Goal: Task Accomplishment & Management: Complete application form

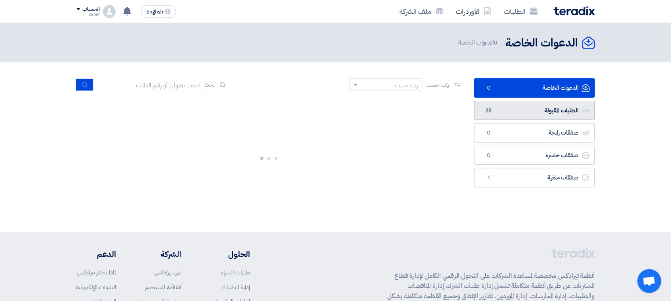
click at [555, 107] on link "الطلبات المقبولة الطلبات المقبولة 28" at bounding box center [534, 110] width 121 height 19
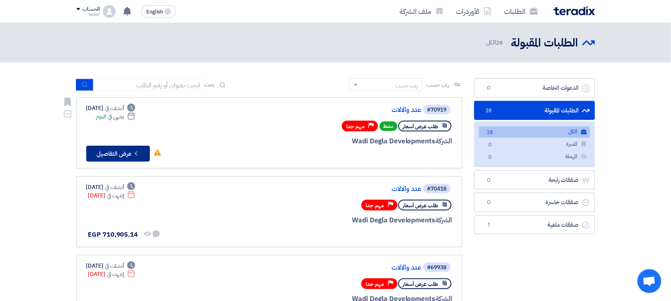
click at [90, 153] on button "Check details عرض التفاصيل" at bounding box center [118, 154] width 64 height 16
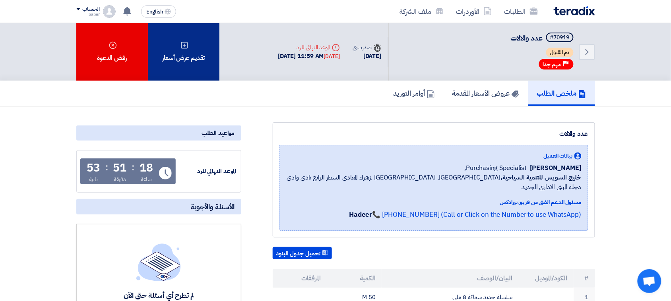
click at [198, 40] on div "تقديم عرض أسعار" at bounding box center [184, 52] width 72 height 58
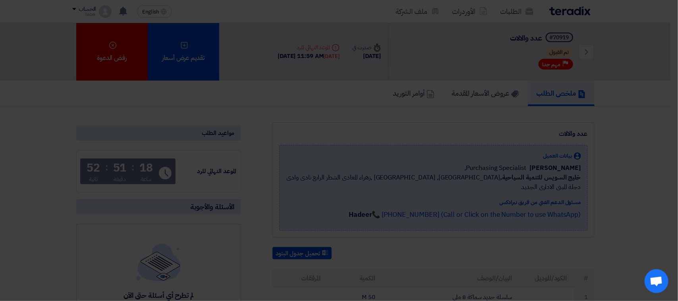
click at [310, 128] on div "أبدأ في تقديم عرض أسعار جديد تقديم عرض أسعار جديد من البداية" at bounding box center [339, 78] width 437 height 114
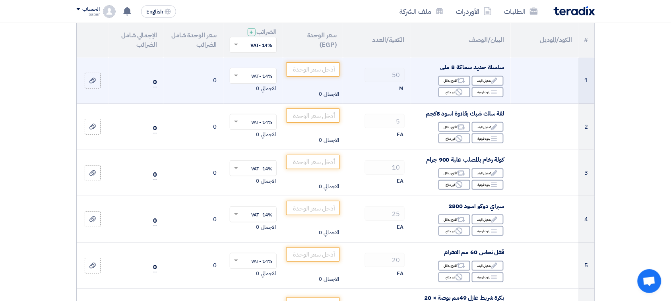
scroll to position [99, 0]
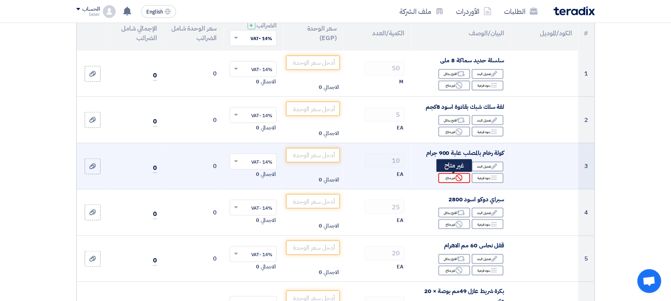
click at [460, 179] on use at bounding box center [458, 177] width 7 height 7
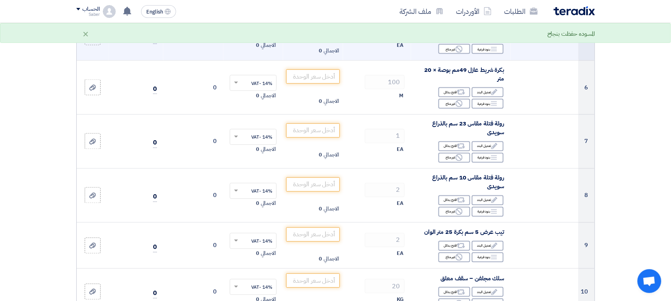
scroll to position [348, 0]
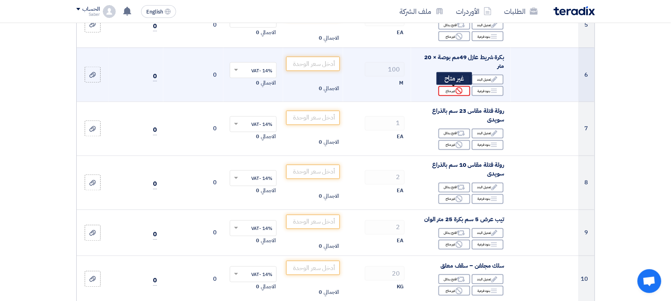
click at [455, 88] on icon "Reject" at bounding box center [458, 90] width 7 height 7
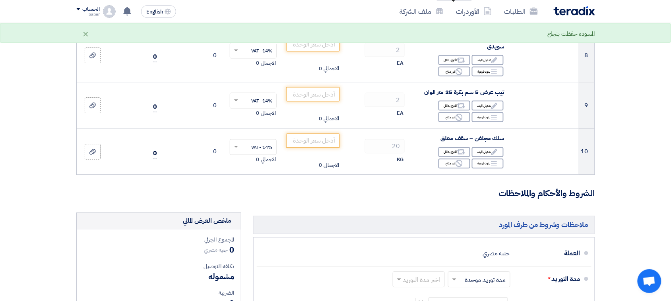
scroll to position [497, 0]
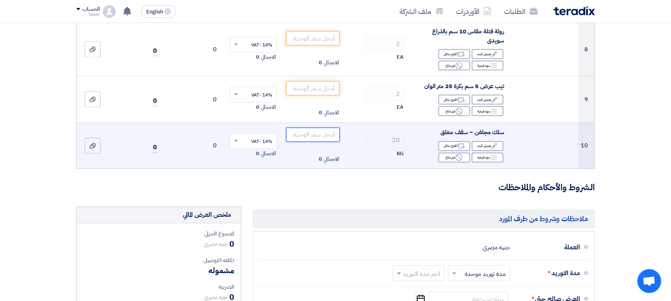
click at [336, 137] on input "number" at bounding box center [313, 135] width 54 height 14
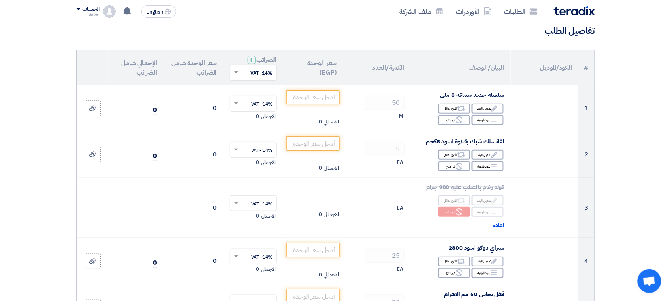
scroll to position [50, 0]
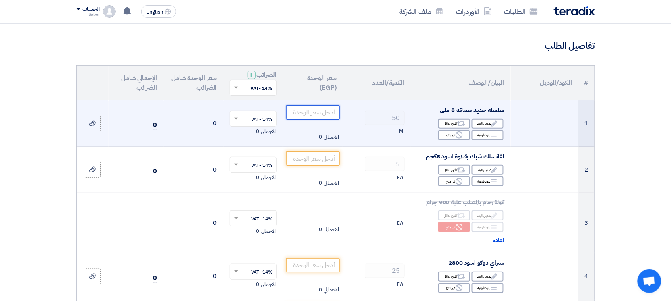
click at [324, 111] on input "number" at bounding box center [313, 112] width 54 height 14
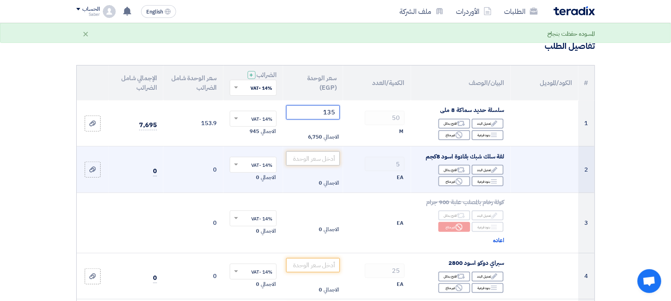
type input "135"
click at [323, 155] on input "number" at bounding box center [313, 158] width 54 height 14
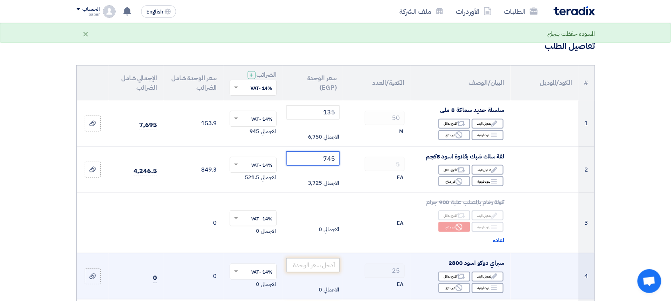
scroll to position [99, 0]
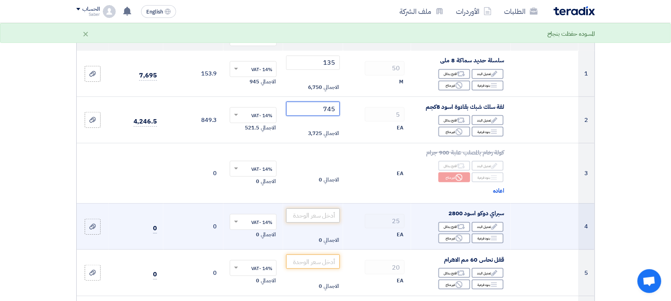
type input "745"
click at [331, 220] on input "number" at bounding box center [313, 216] width 54 height 14
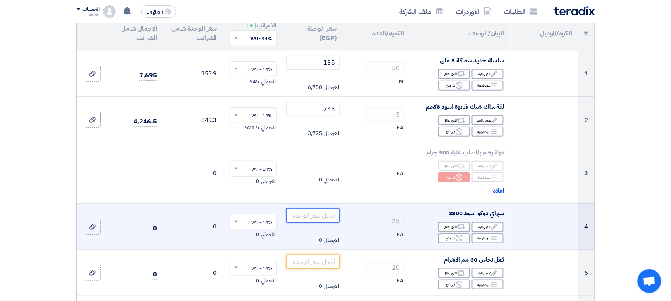
click at [331, 220] on input "number" at bounding box center [313, 216] width 54 height 14
type input "-1"
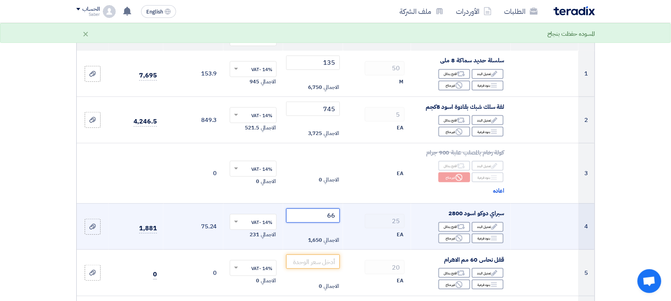
type input "6"
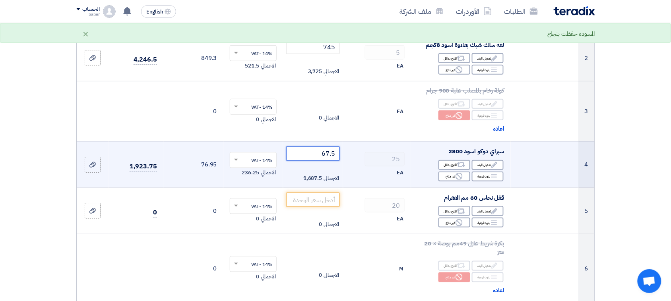
scroll to position [199, 0]
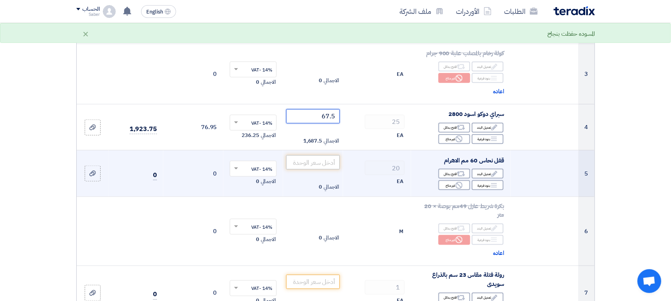
type input "67.5"
click at [326, 161] on input "number" at bounding box center [313, 162] width 54 height 14
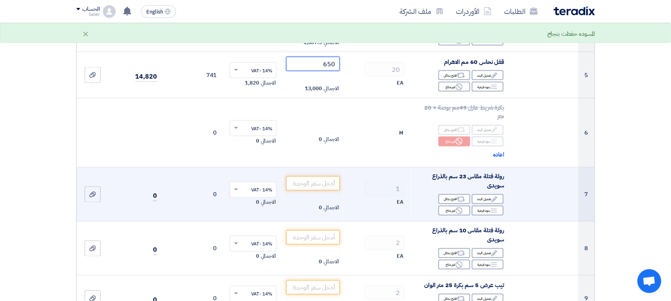
scroll to position [298, 0]
type input "650"
click at [311, 182] on input "number" at bounding box center [313, 183] width 54 height 14
click at [482, 203] on div "Edit تعديل البند" at bounding box center [488, 198] width 32 height 10
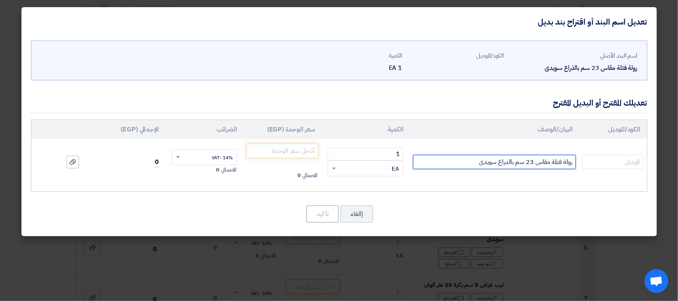
click at [527, 164] on input "رولة فتلة مقاس 23 سم بالذراع سويدى" at bounding box center [494, 162] width 163 height 14
click at [529, 164] on input "رولة فتلة مقاس 23 سم بالذراع سويدى" at bounding box center [494, 162] width 163 height 14
type input "رولة فتلة مقاس 27سم بالذراع سويدى"
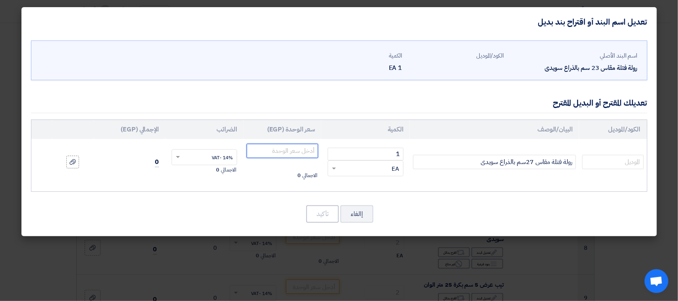
click at [269, 150] on input "number" at bounding box center [283, 151] width 72 height 14
type input "100"
click at [320, 209] on button "تأكيد" at bounding box center [322, 213] width 33 height 17
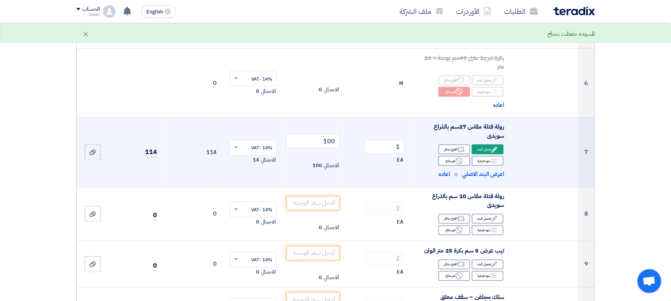
scroll to position [348, 0]
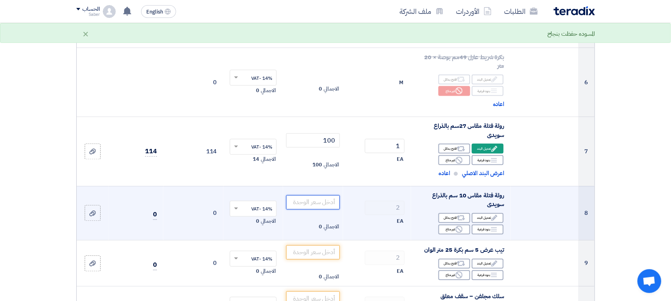
click at [328, 201] on input "number" at bounding box center [313, 202] width 54 height 14
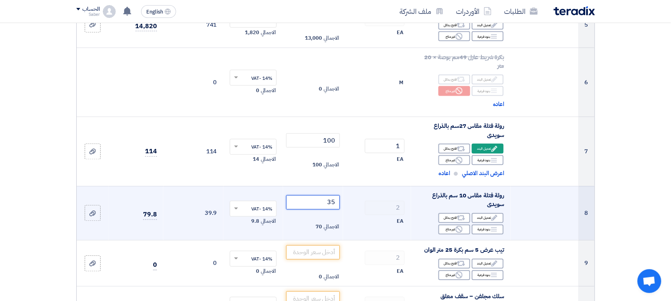
type input "3"
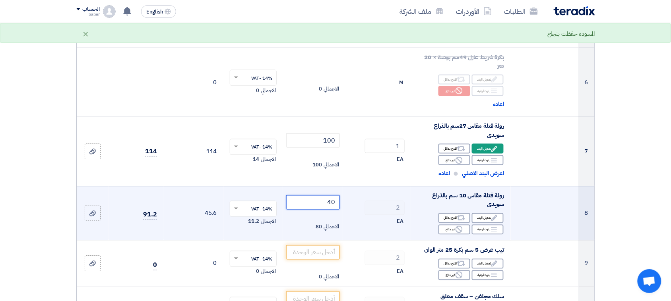
type input "4"
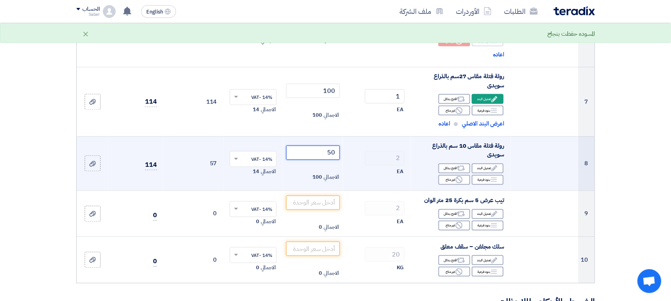
type input "50"
click at [328, 201] on input "number" at bounding box center [313, 203] width 54 height 14
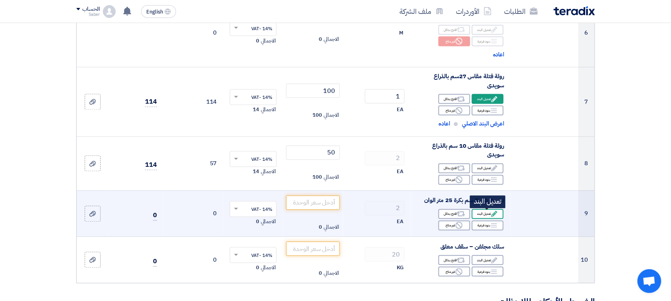
click at [488, 216] on div "Edit تعديل البند" at bounding box center [488, 214] width 32 height 10
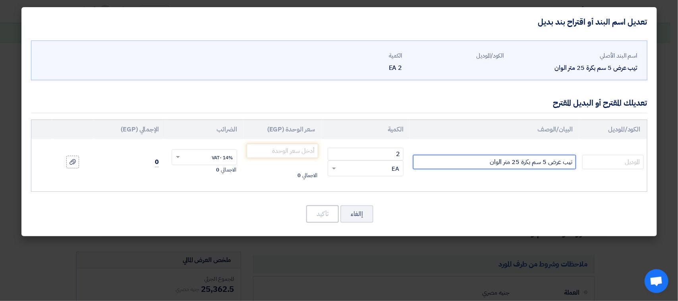
click at [518, 162] on input "تيب عرض 5 سم بكرة 25 متر الوان" at bounding box center [494, 162] width 163 height 14
type input "تيب عرض 5 سم بكرة 20متر الوان"
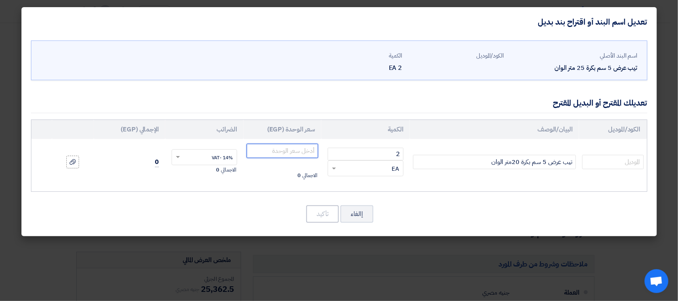
click at [284, 145] on input "number" at bounding box center [283, 151] width 72 height 14
type input "35"
click at [325, 219] on button "تأكيد" at bounding box center [322, 213] width 33 height 17
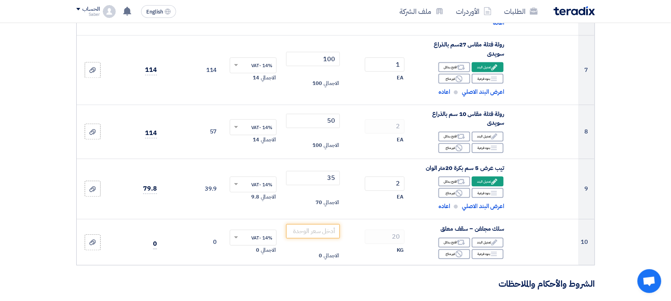
scroll to position [447, 0]
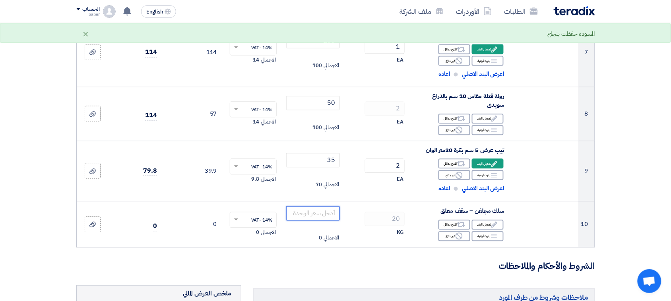
click at [325, 219] on input "number" at bounding box center [313, 214] width 54 height 14
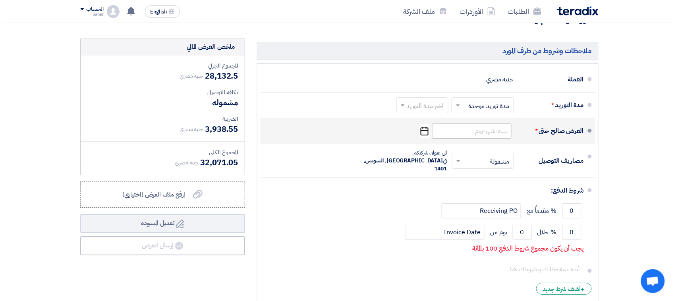
scroll to position [695, 0]
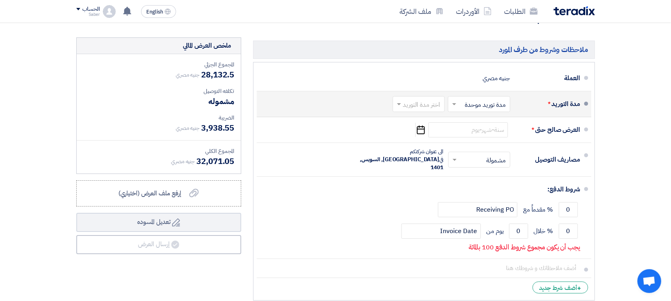
type input "135"
click at [425, 106] on input "text" at bounding box center [417, 105] width 48 height 12
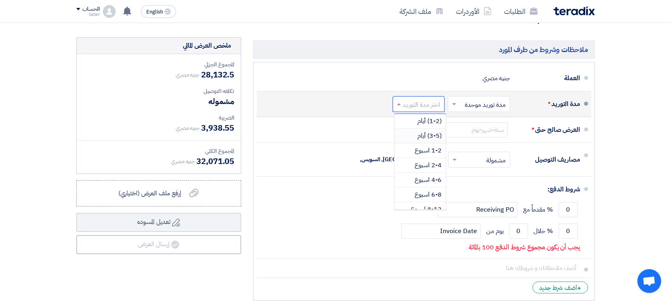
click at [426, 136] on span "(3-5) أيام" at bounding box center [430, 136] width 24 height 10
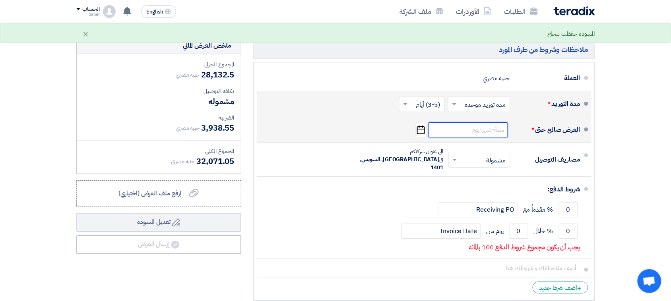
click at [448, 135] on input at bounding box center [467, 129] width 79 height 15
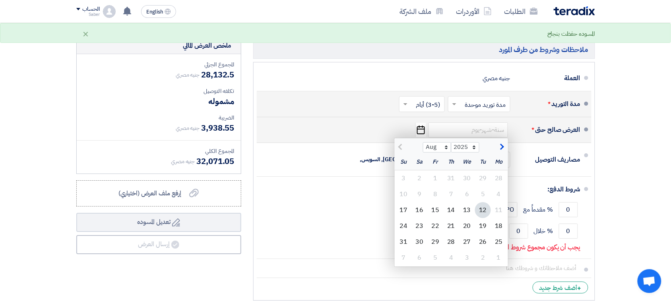
click at [480, 214] on div "12" at bounding box center [483, 210] width 16 height 16
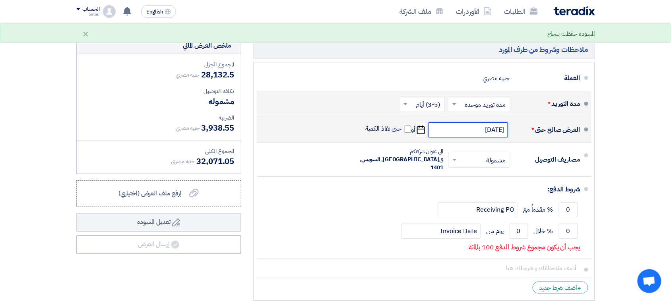
click at [449, 132] on input "[DATE]" at bounding box center [467, 129] width 79 height 15
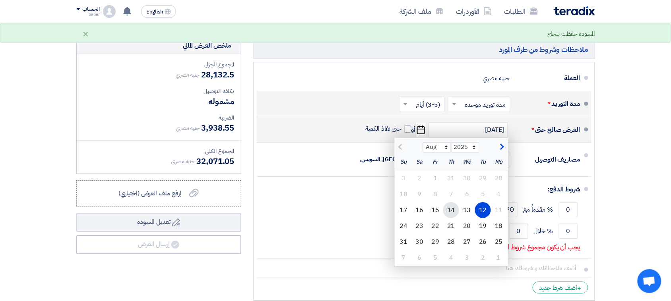
click at [449, 211] on div "14" at bounding box center [451, 210] width 16 height 16
type input "[DATE]"
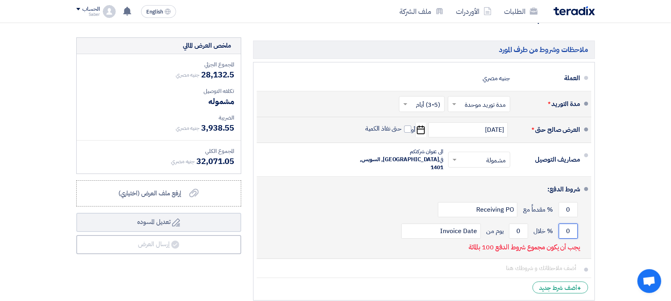
drag, startPoint x: 571, startPoint y: 221, endPoint x: 565, endPoint y: 222, distance: 5.6
click at [565, 224] on input "0" at bounding box center [568, 231] width 19 height 15
type input "100"
click at [509, 220] on div "100 % خلال 0 يوم من Invoice Date" at bounding box center [421, 230] width 317 height 21
drag, startPoint x: 512, startPoint y: 221, endPoint x: 521, endPoint y: 223, distance: 9.8
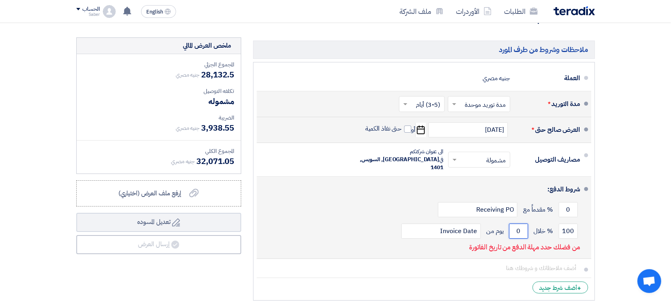
click at [521, 224] on input "0" at bounding box center [518, 231] width 19 height 15
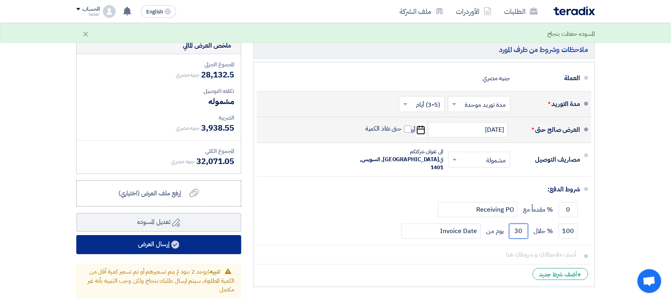
type input "30"
click at [197, 239] on button "إرسال العرض" at bounding box center [158, 244] width 165 height 19
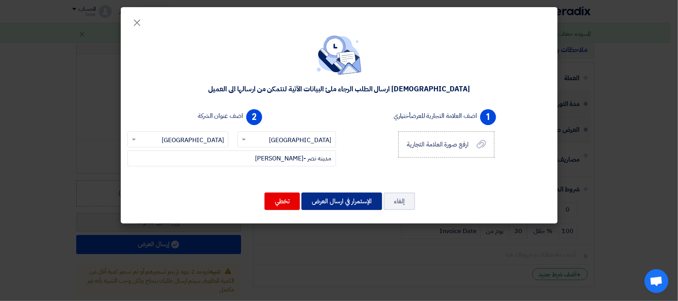
click at [315, 204] on button "الإستمرار في ارسال العرض" at bounding box center [342, 201] width 81 height 17
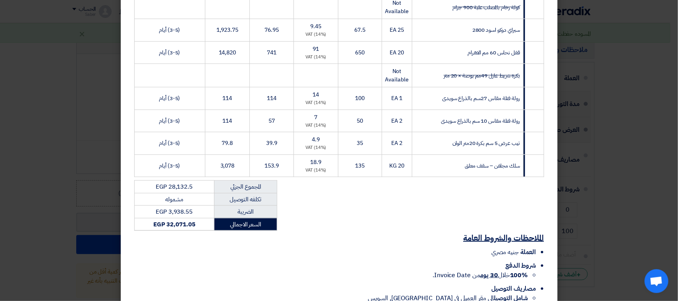
scroll to position [248, 0]
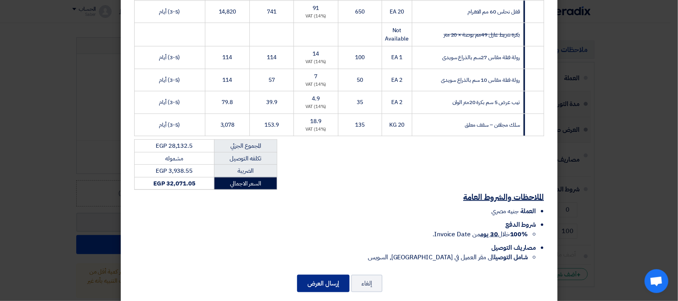
click at [323, 275] on button "إرسال العرض" at bounding box center [323, 283] width 52 height 17
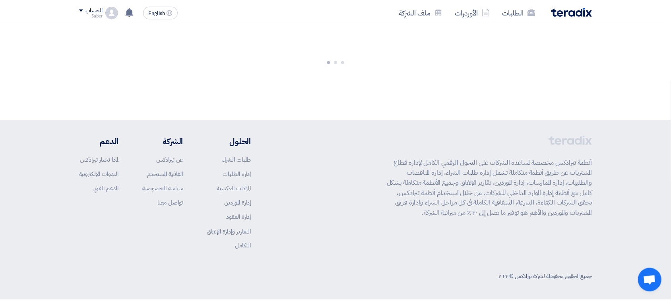
scroll to position [729, 0]
